Goal: Transaction & Acquisition: Purchase product/service

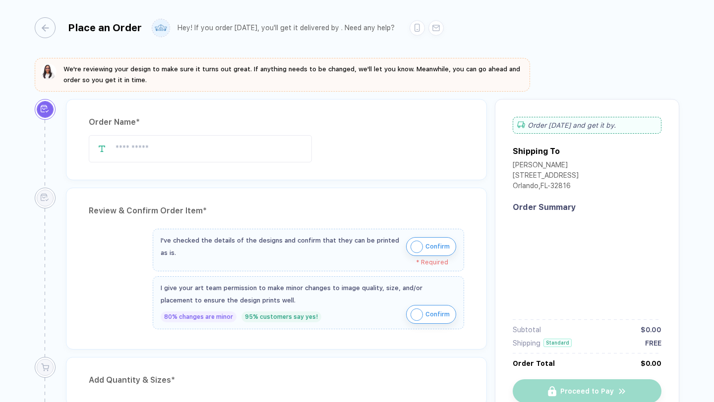
type input "**********"
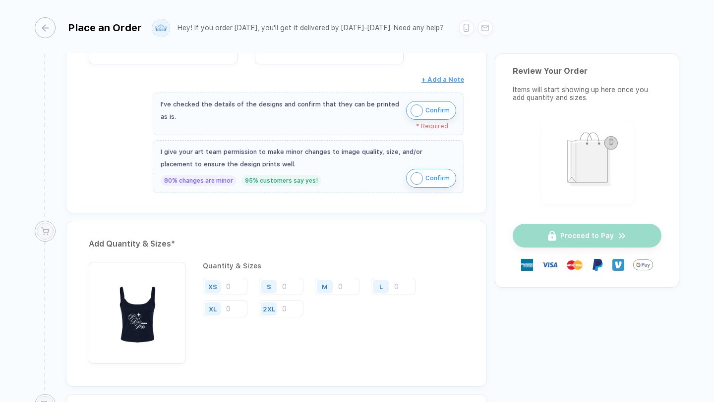
scroll to position [421, 0]
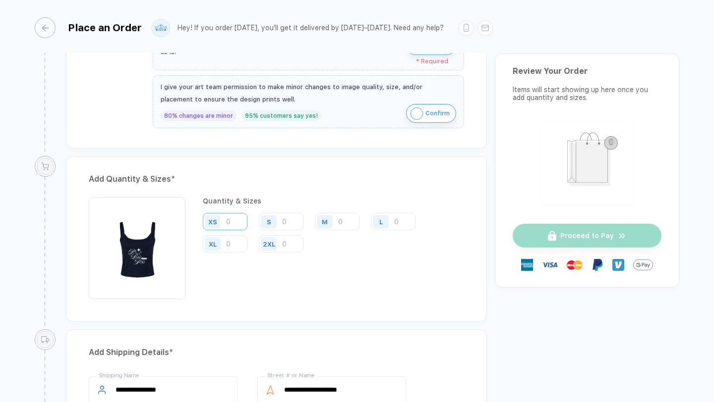
click at [237, 219] on input "number" at bounding box center [225, 221] width 45 height 17
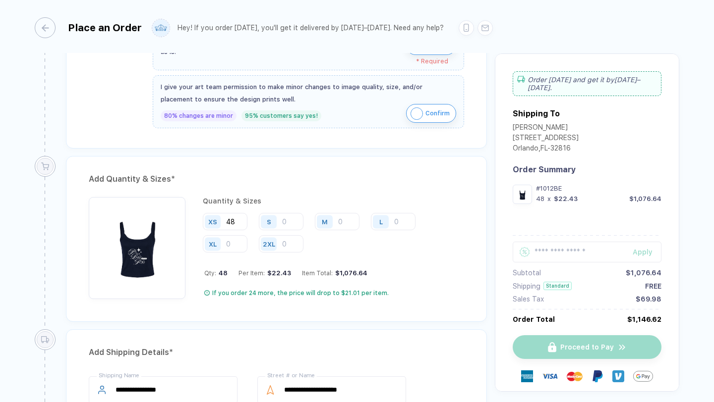
type input "48"
click at [287, 223] on input "number" at bounding box center [281, 221] width 45 height 17
type input "86"
click at [350, 225] on input "number" at bounding box center [337, 221] width 45 height 17
type input "22"
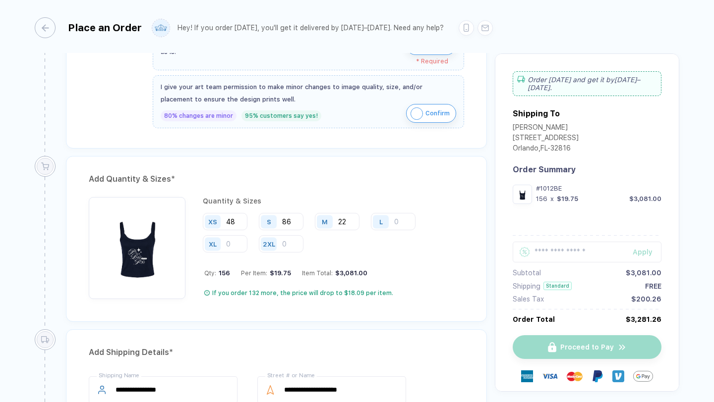
click at [333, 264] on div "Quantity & Sizes XS 48 S 86 M 22 L XL 2XL Qty: 156 Per Item: $19.75 Item Total:…" at bounding box center [333, 248] width 261 height 102
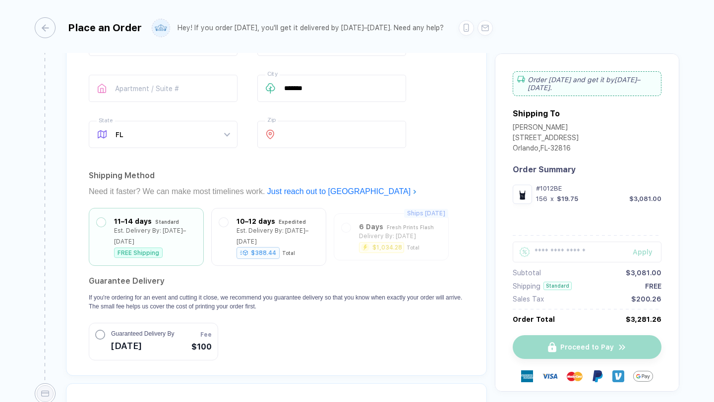
scroll to position [807, 0]
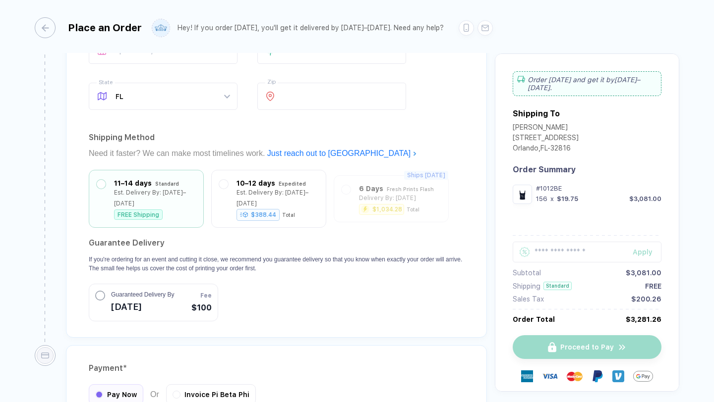
click at [103, 291] on circle "button" at bounding box center [100, 295] width 9 height 9
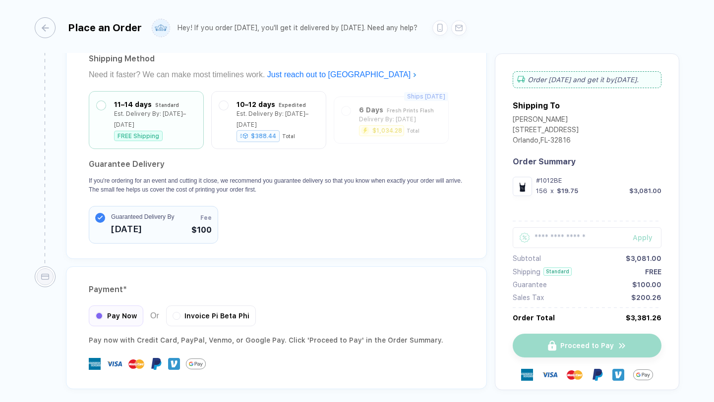
scroll to position [921, 0]
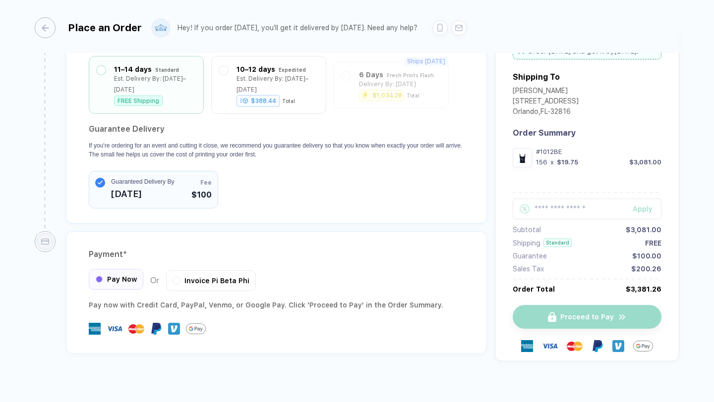
click at [107, 274] on div "Pay Now" at bounding box center [116, 279] width 55 height 21
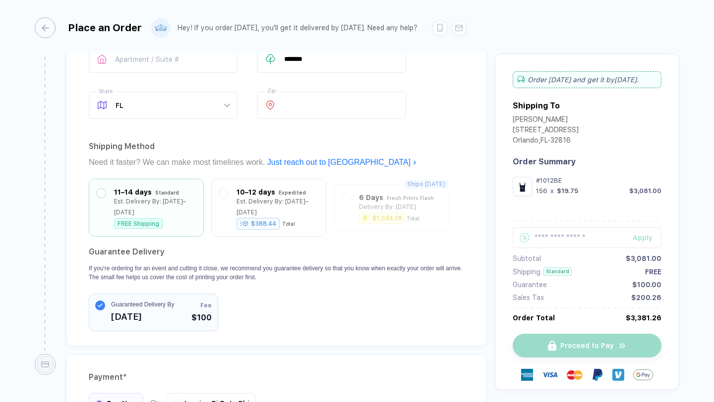
scroll to position [791, 0]
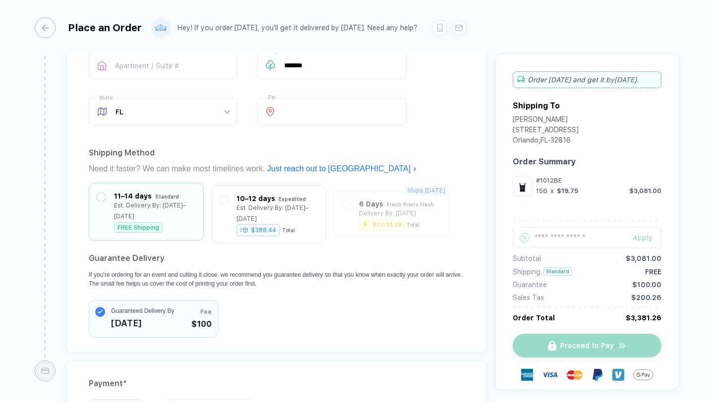
click at [145, 223] on div "FREE Shipping" at bounding box center [138, 228] width 49 height 10
click at [142, 315] on span "[DATE]" at bounding box center [142, 323] width 63 height 16
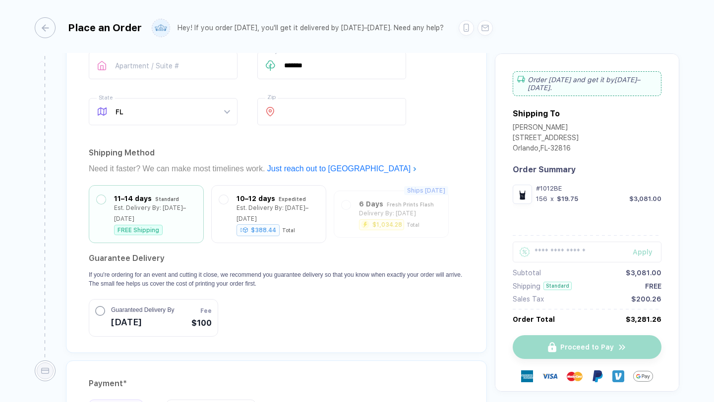
click at [142, 315] on span "[DATE]" at bounding box center [142, 323] width 63 height 16
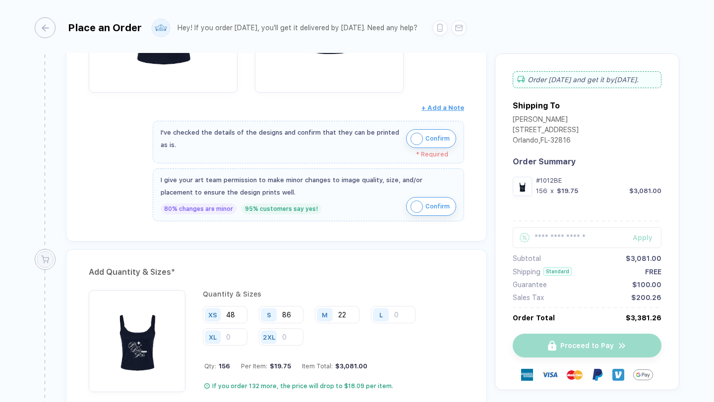
scroll to position [303, 0]
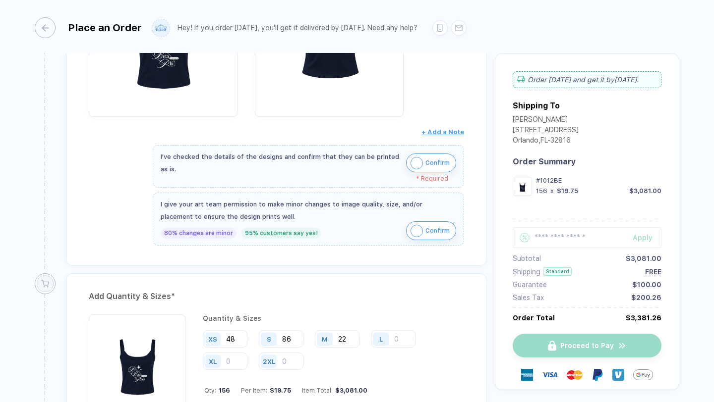
click at [417, 165] on img "button" at bounding box center [416, 163] width 12 height 12
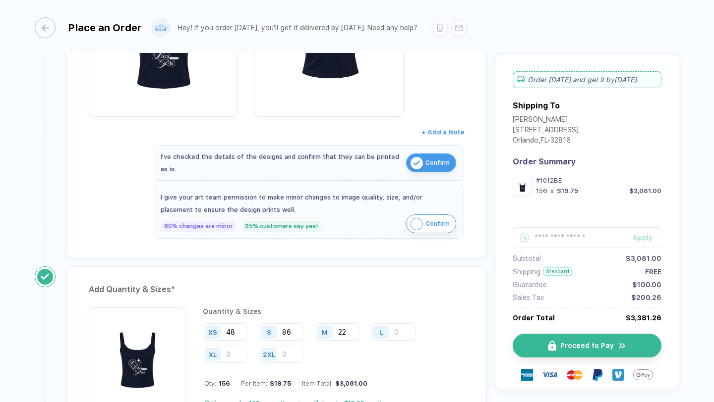
click at [415, 222] on img "button" at bounding box center [416, 224] width 12 height 12
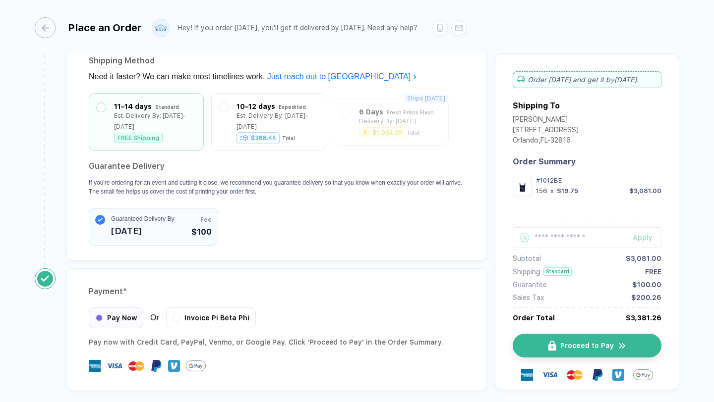
scroll to position [914, 0]
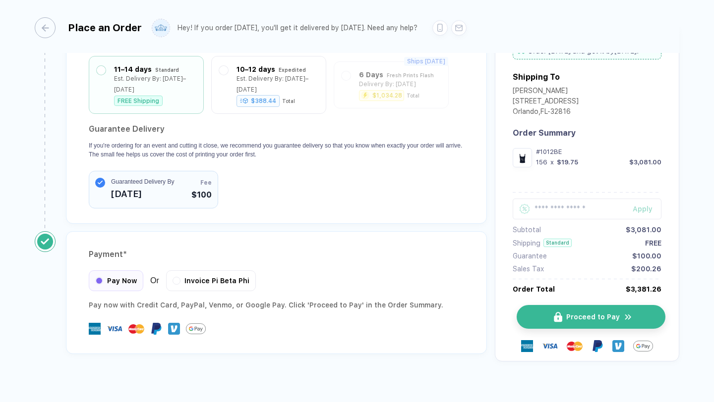
click at [535, 311] on button "Proceed to Pay" at bounding box center [590, 317] width 149 height 24
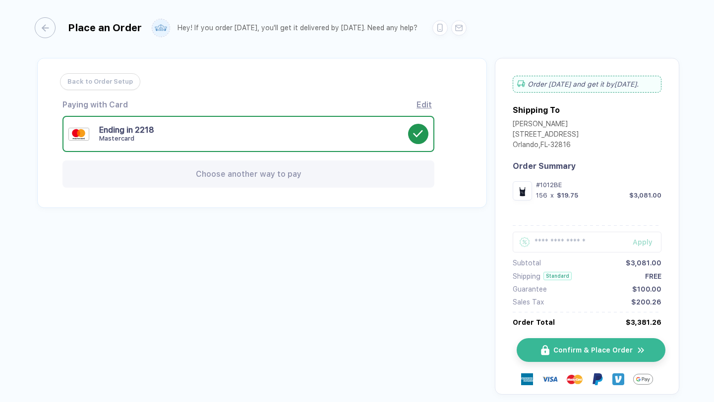
click at [567, 358] on button "Confirm & Place Order" at bounding box center [590, 350] width 149 height 24
